Goal: Task Accomplishment & Management: Complete application form

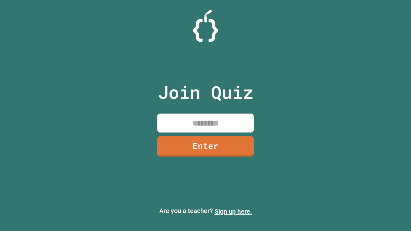
click at [233, 211] on link "Sign up here." at bounding box center [233, 212] width 38 height 8
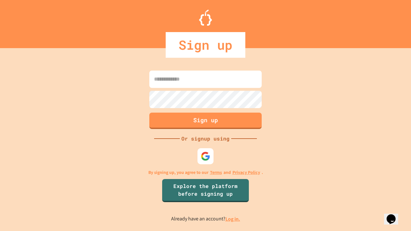
click at [233, 219] on link "Log in." at bounding box center [232, 219] width 15 height 7
